Goal: Download file/media

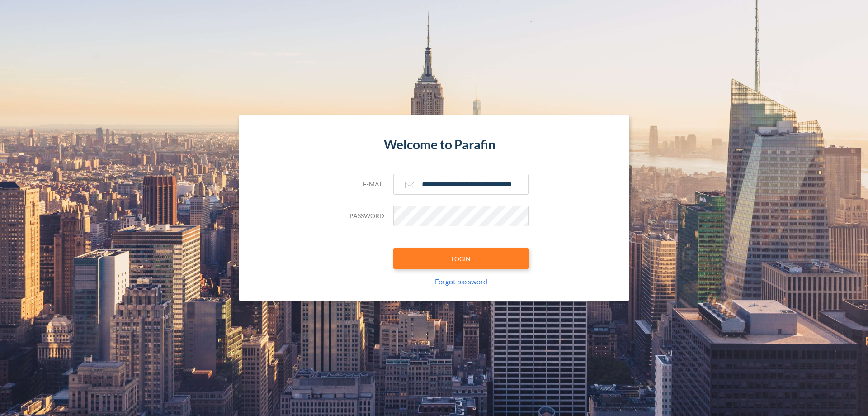
type input "**********"
click at [461, 258] on button "LOGIN" at bounding box center [461, 258] width 136 height 21
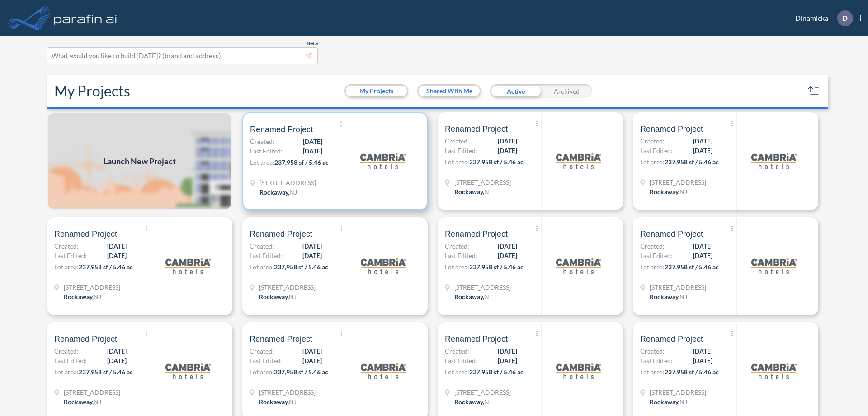
scroll to position [2, 0]
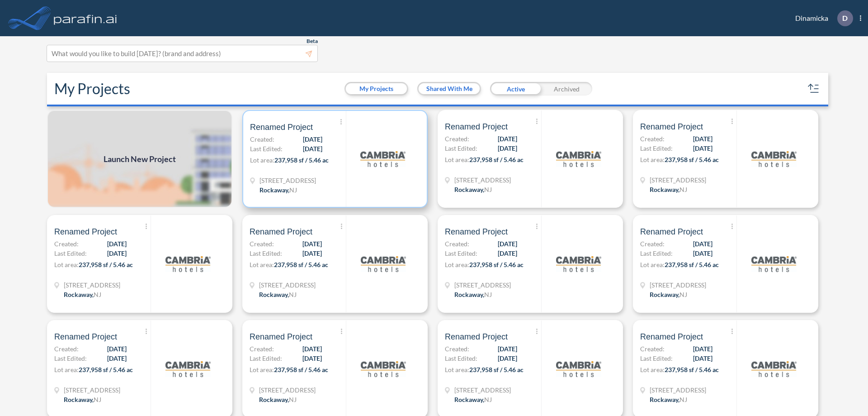
click at [333, 159] on p "Lot area: 237,958 sf / 5.46 ac" at bounding box center [298, 161] width 96 height 13
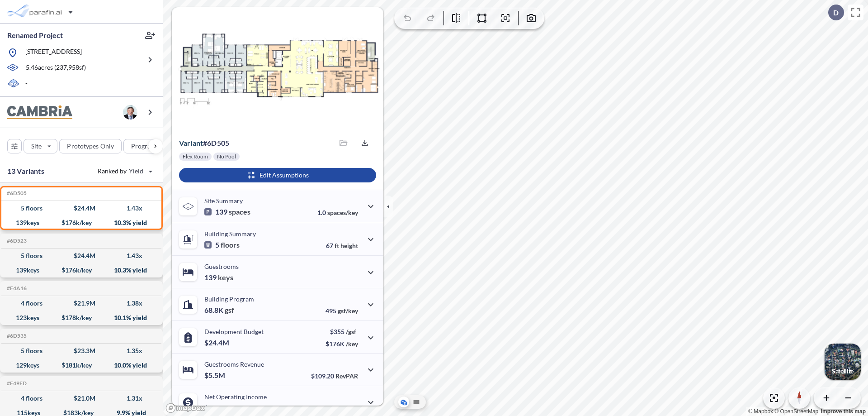
scroll to position [46, 0]
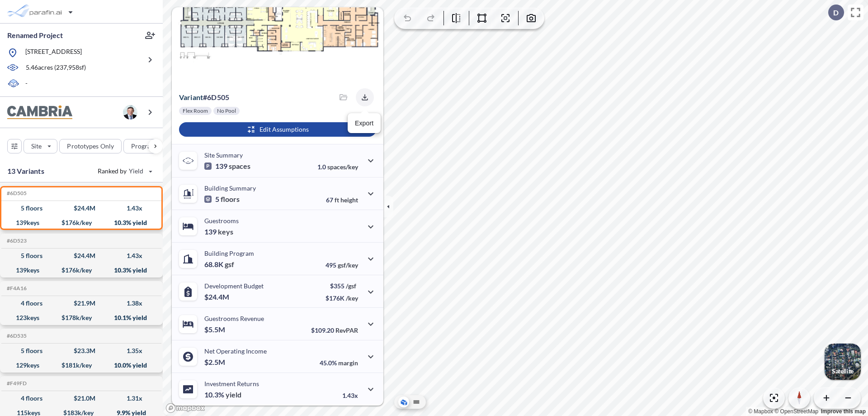
click at [362, 97] on icon "button" at bounding box center [365, 97] width 6 height 6
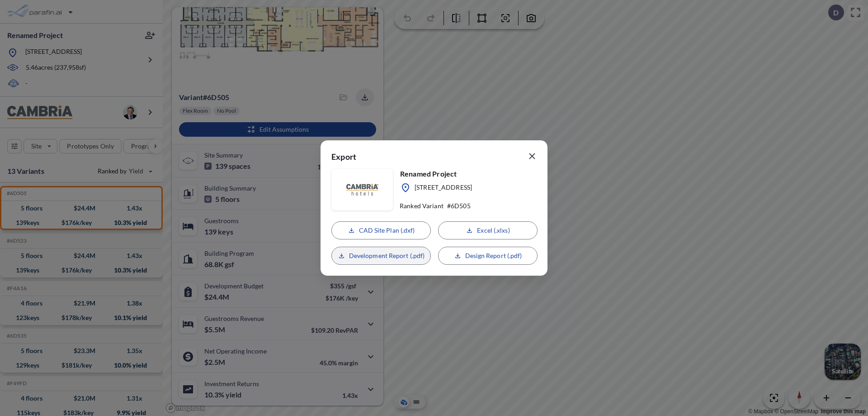
click at [381, 256] on p "Development Report (.pdf)" at bounding box center [387, 255] width 76 height 9
